Goal: Find specific page/section: Find specific page/section

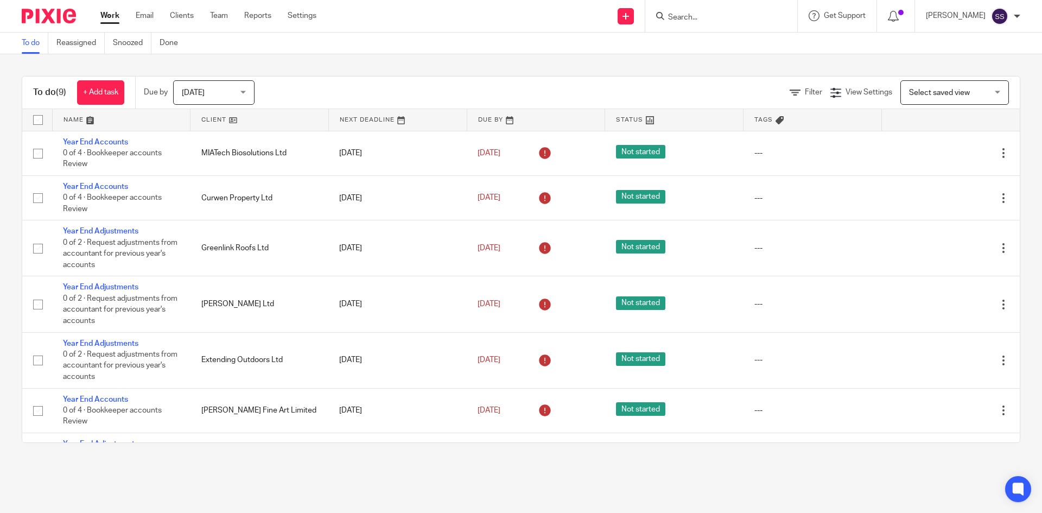
click at [727, 19] on input "Search" at bounding box center [716, 18] width 98 height 10
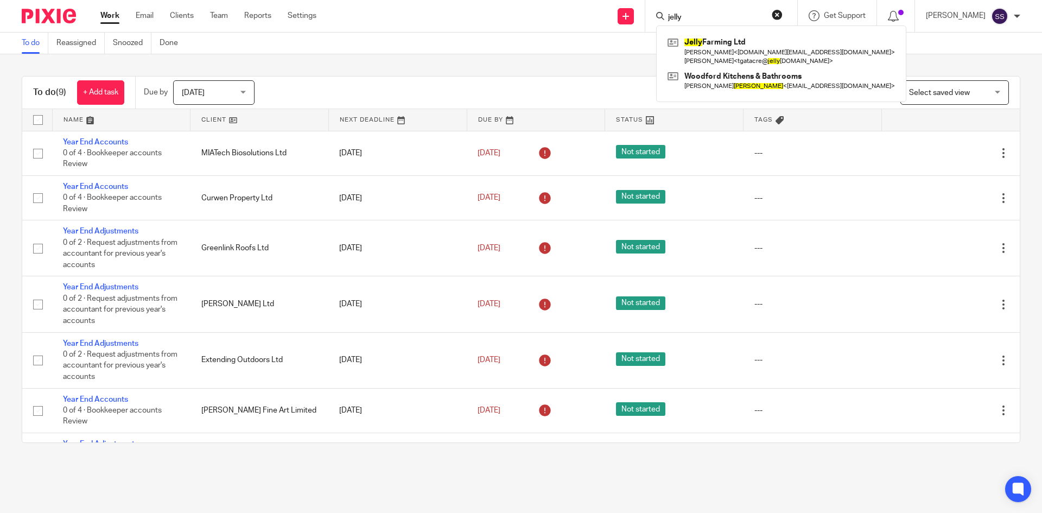
type input "jelly"
click button "submit" at bounding box center [0, 0] width 0 height 0
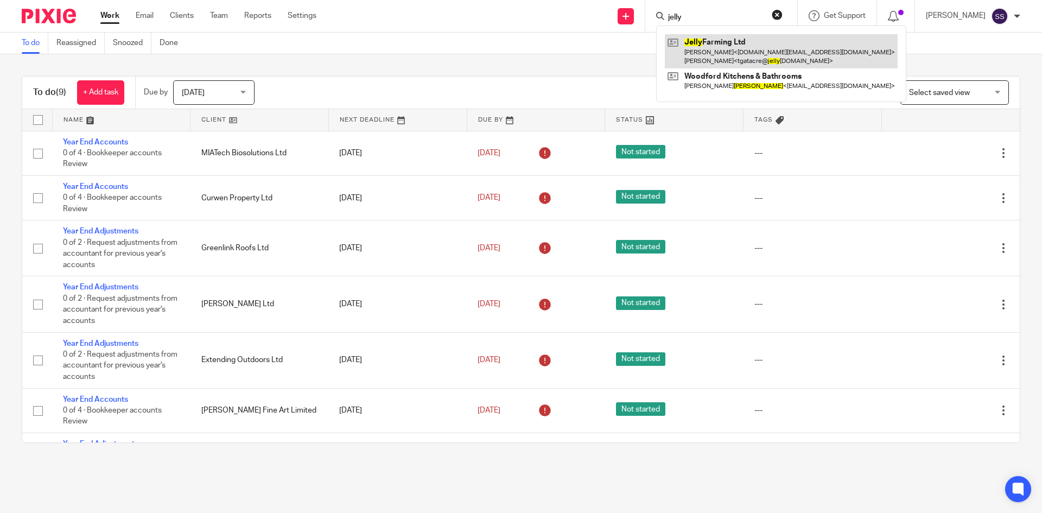
click at [733, 53] on link at bounding box center [781, 51] width 233 height 34
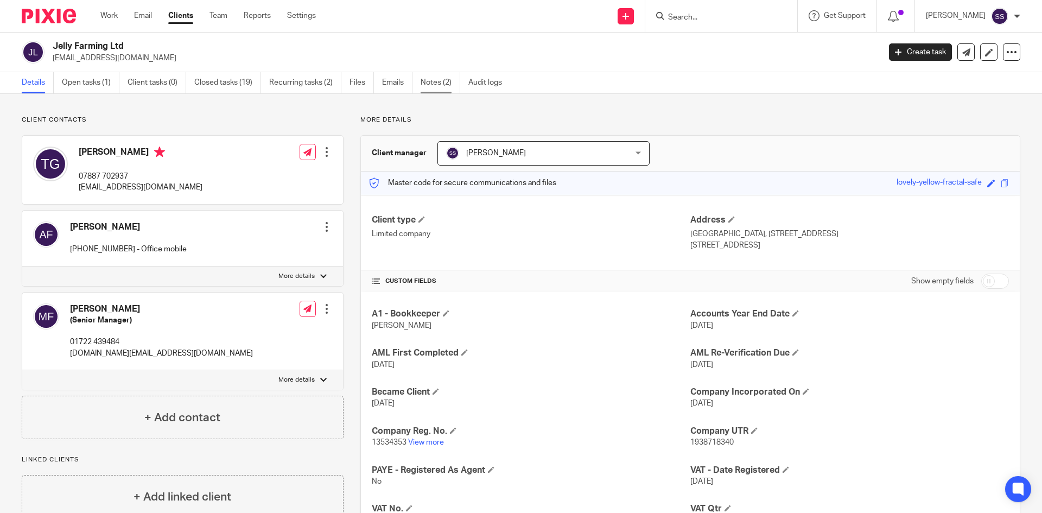
click at [435, 79] on link "Notes (2)" at bounding box center [441, 82] width 40 height 21
